Goal: Information Seeking & Learning: Learn about a topic

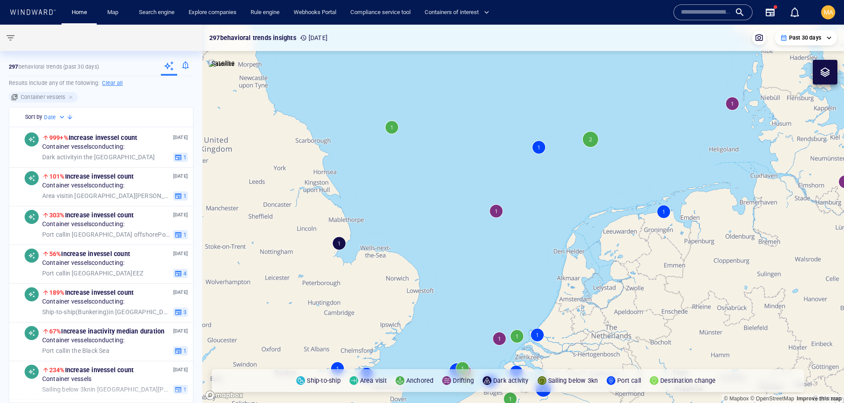
drag, startPoint x: 507, startPoint y: 285, endPoint x: 509, endPoint y: 195, distance: 89.7
click at [509, 195] on canvas "Map" at bounding box center [523, 214] width 642 height 378
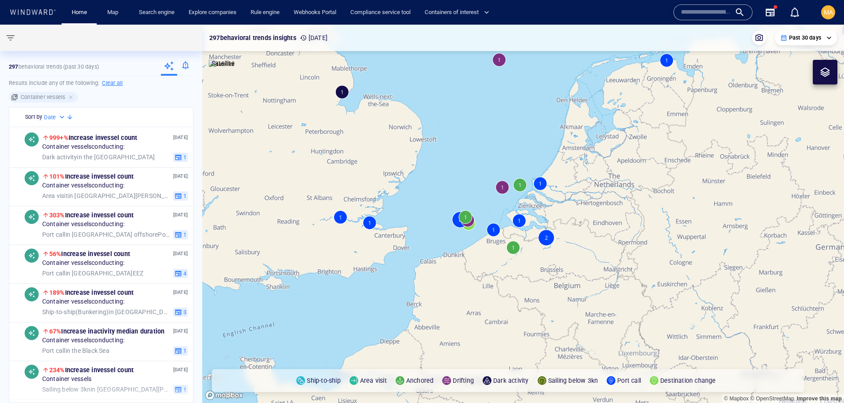
click at [521, 184] on canvas "Map" at bounding box center [523, 214] width 642 height 378
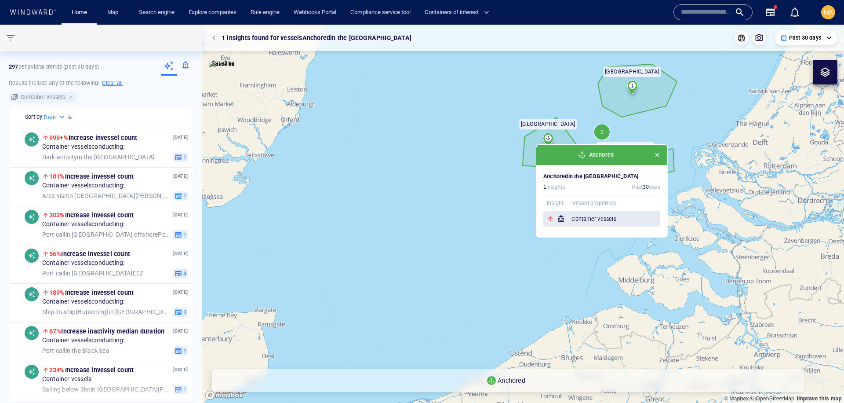
click at [613, 220] on h6 "Container vessels" at bounding box center [616, 219] width 89 height 9
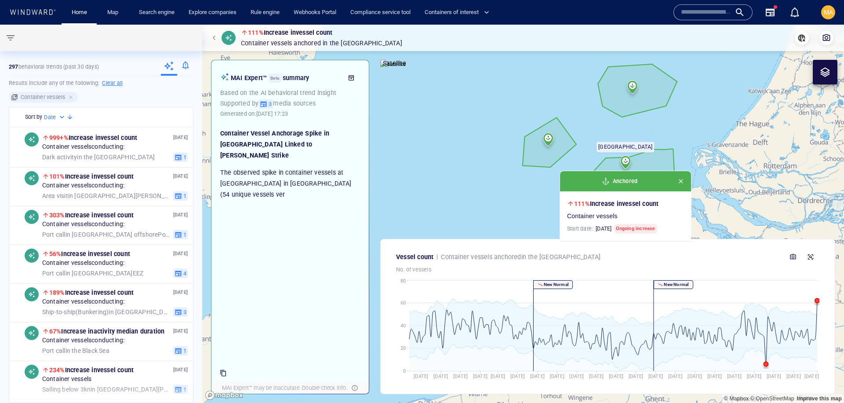
click at [277, 133] on h2 "Container Vessel Anchorage Spike in [GEOGRAPHIC_DATA] Linked to [PERSON_NAME] S…" at bounding box center [290, 144] width 140 height 33
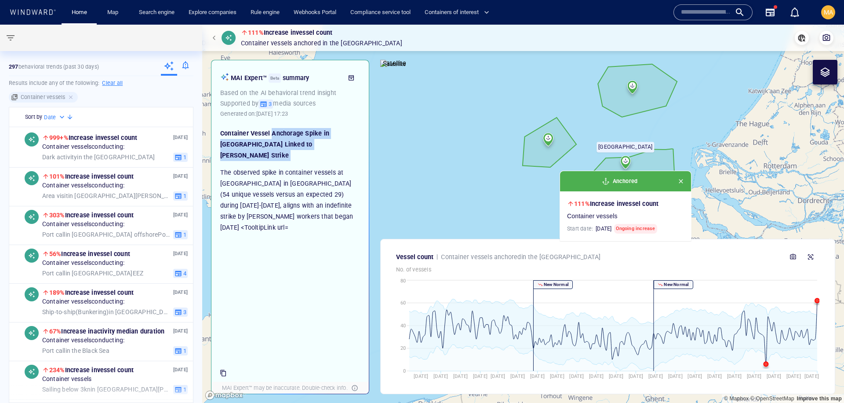
drag, startPoint x: 277, startPoint y: 133, endPoint x: 276, endPoint y: 186, distance: 52.8
click at [276, 186] on div "Container Vessel Anchorage Spike in [GEOGRAPHIC_DATA] Linked to [PERSON_NAME] S…" at bounding box center [290, 180] width 140 height 105
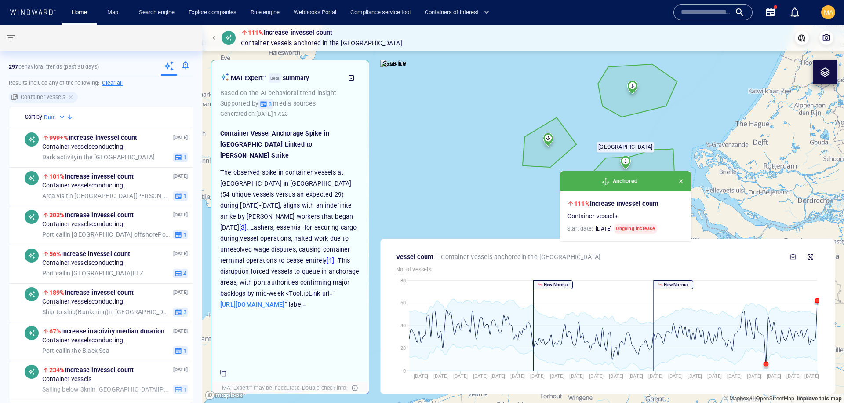
click at [335, 194] on p "The observed spike in container vessels at [GEOGRAPHIC_DATA] in [GEOGRAPHIC_DAT…" at bounding box center [290, 238] width 140 height 143
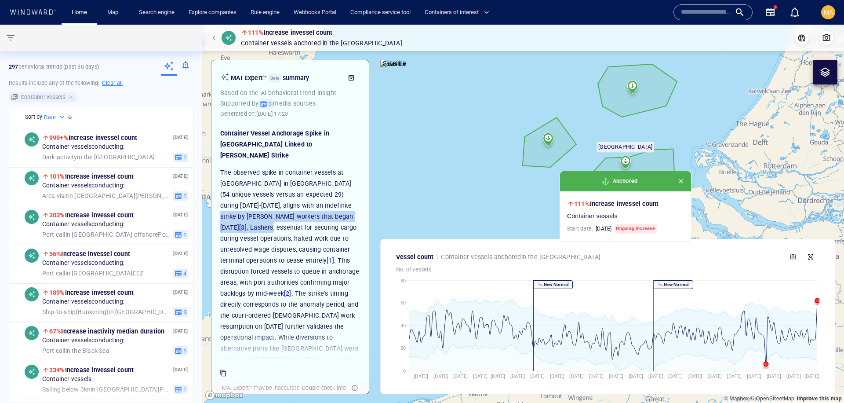
drag, startPoint x: 335, startPoint y: 194, endPoint x: 331, endPoint y: 204, distance: 10.9
click at [331, 204] on p "The observed spike in container vessels at [GEOGRAPHIC_DATA] in [GEOGRAPHIC_DAT…" at bounding box center [290, 293] width 140 height 253
click at [325, 208] on p "The observed spike in container vessels at [GEOGRAPHIC_DATA] in [GEOGRAPHIC_DAT…" at bounding box center [290, 299] width 140 height 264
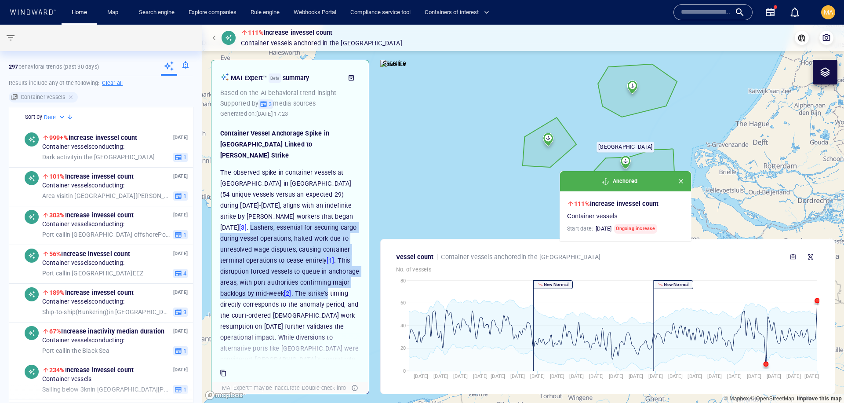
drag, startPoint x: 325, startPoint y: 208, endPoint x: 271, endPoint y: 287, distance: 94.9
click at [271, 287] on p "The observed spike in container vessels at [GEOGRAPHIC_DATA] in [GEOGRAPHIC_DAT…" at bounding box center [290, 299] width 140 height 264
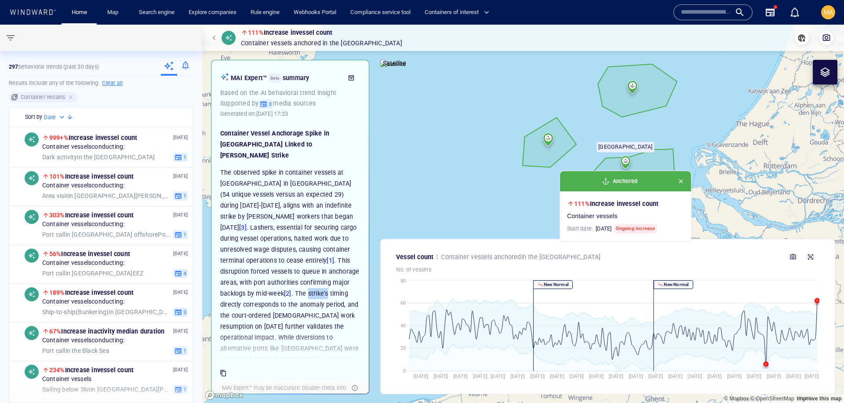
click at [268, 287] on p "The observed spike in container vessels at [GEOGRAPHIC_DATA] in [GEOGRAPHIC_DAT…" at bounding box center [290, 299] width 140 height 264
click at [255, 283] on p "The observed spike in container vessels at [GEOGRAPHIC_DATA] in [GEOGRAPHIC_DAT…" at bounding box center [290, 299] width 140 height 264
drag, startPoint x: 255, startPoint y: 283, endPoint x: 255, endPoint y: 300, distance: 17.2
click at [255, 300] on p "The observed spike in container vessels at [GEOGRAPHIC_DATA] in [GEOGRAPHIC_DAT…" at bounding box center [290, 299] width 140 height 264
click at [314, 274] on p "The observed spike in container vessels at [GEOGRAPHIC_DATA] in [GEOGRAPHIC_DAT…" at bounding box center [290, 299] width 140 height 264
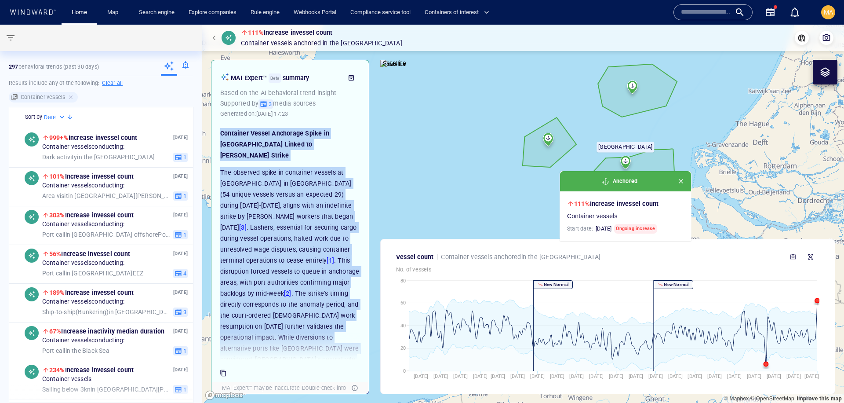
drag, startPoint x: 249, startPoint y: 344, endPoint x: 222, endPoint y: 132, distance: 214.1
click at [222, 132] on div "Container Vessel Anchorage Spike in [GEOGRAPHIC_DATA] Linked to [PERSON_NAME] S…" at bounding box center [290, 241] width 149 height 237
click at [324, 330] on p "The observed spike in container vessels at [GEOGRAPHIC_DATA] in [GEOGRAPHIC_DAT…" at bounding box center [290, 299] width 140 height 264
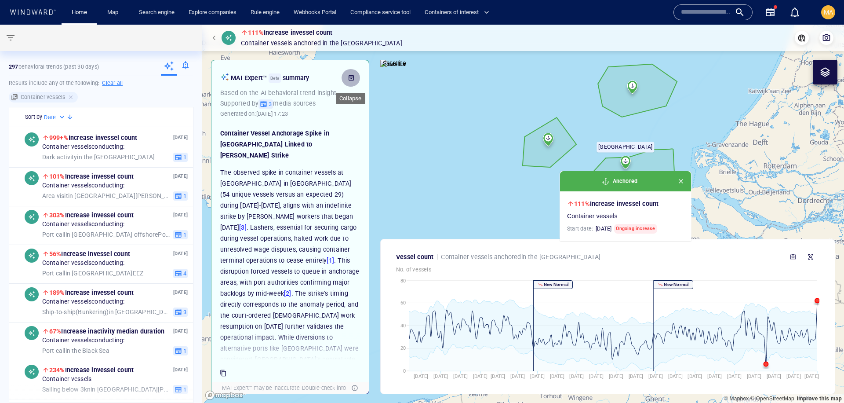
click at [350, 80] on icon "button" at bounding box center [351, 77] width 5 height 5
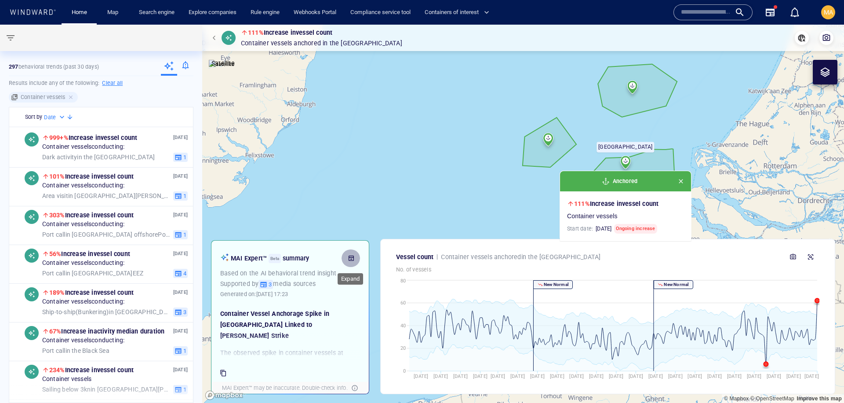
click at [351, 256] on icon "button" at bounding box center [351, 258] width 7 height 7
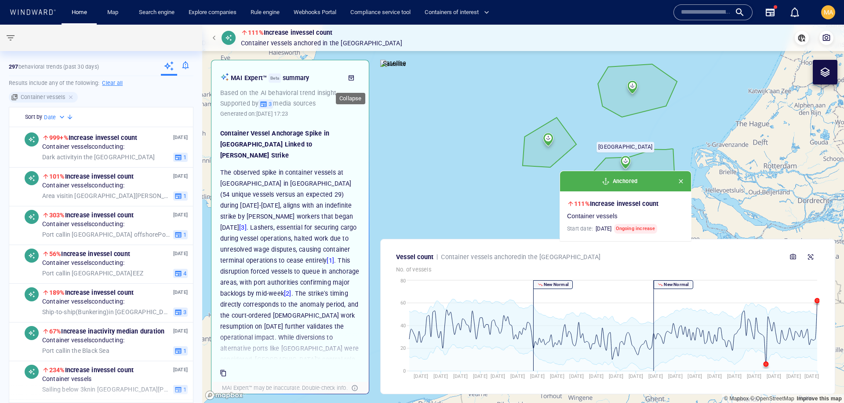
click at [347, 79] on span "button" at bounding box center [351, 77] width 8 height 7
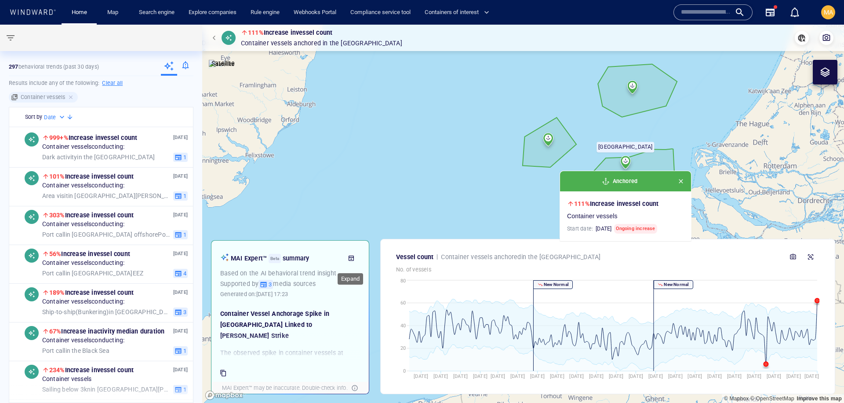
click at [350, 264] on button "button" at bounding box center [351, 258] width 18 height 18
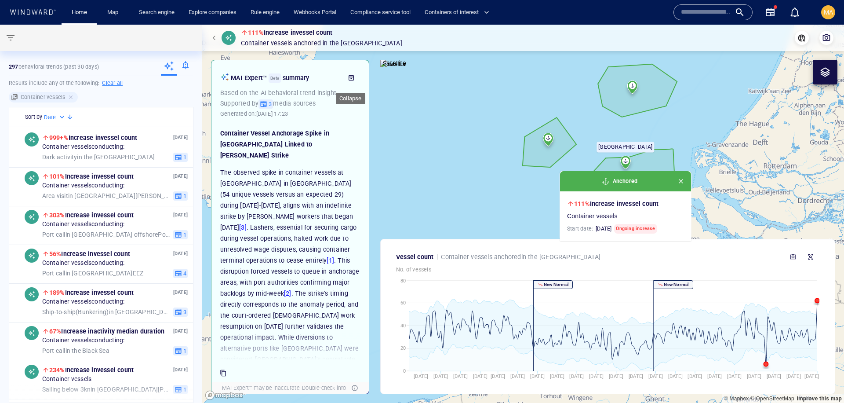
click at [351, 75] on icon "button" at bounding box center [351, 77] width 5 height 5
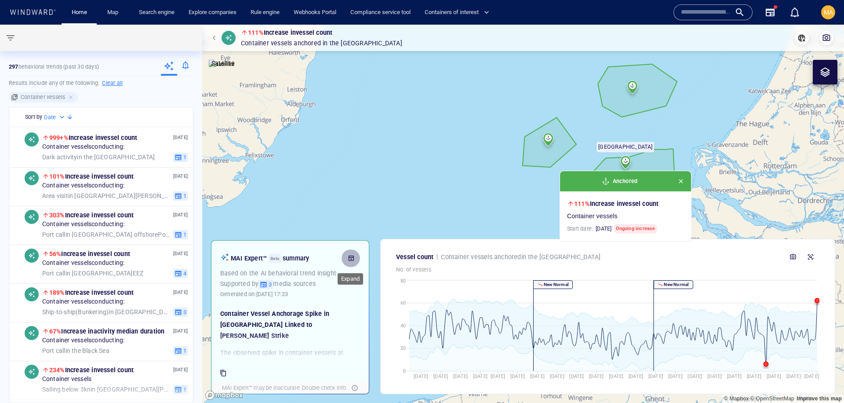
click at [353, 255] on icon "button" at bounding box center [351, 258] width 7 height 7
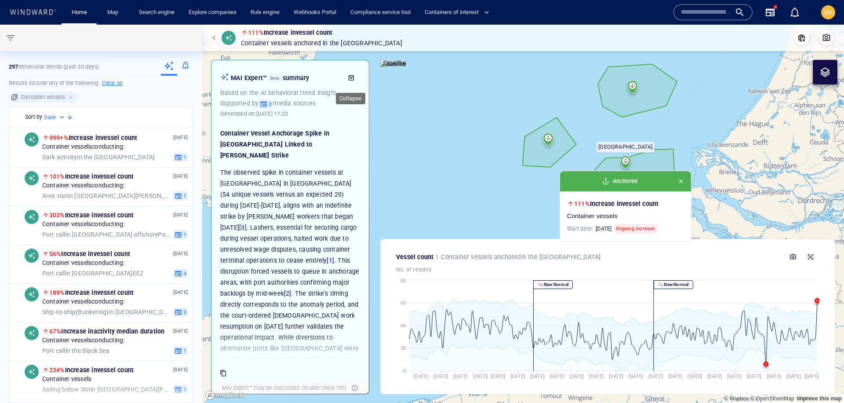
click at [353, 77] on icon "button" at bounding box center [351, 77] width 7 height 7
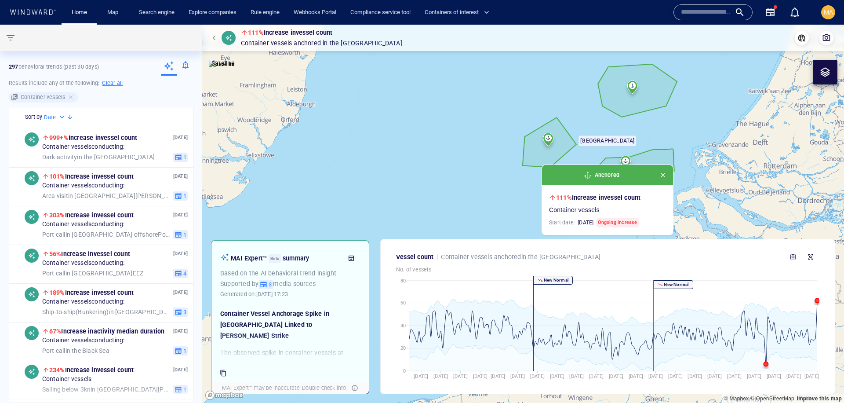
drag, startPoint x: 800, startPoint y: 178, endPoint x: 584, endPoint y: 90, distance: 233.4
click at [588, 91] on canvas "Map" at bounding box center [523, 214] width 642 height 378
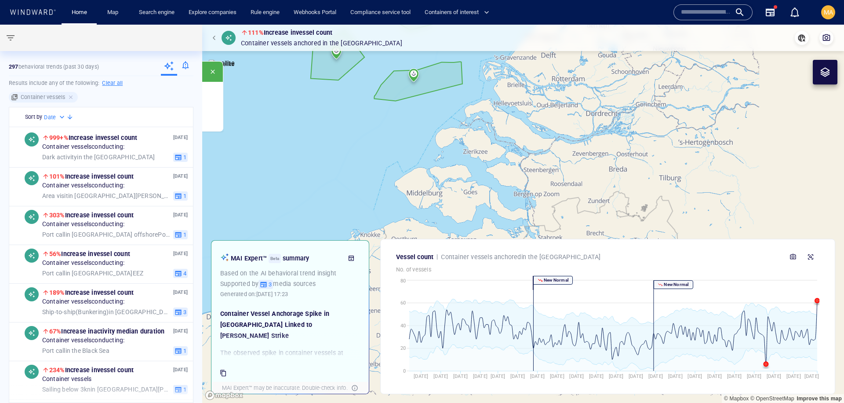
drag, startPoint x: 568, startPoint y: 109, endPoint x: 557, endPoint y: 204, distance: 95.6
click at [557, 204] on canvas "Map" at bounding box center [523, 214] width 642 height 378
